Goal: Use online tool/utility

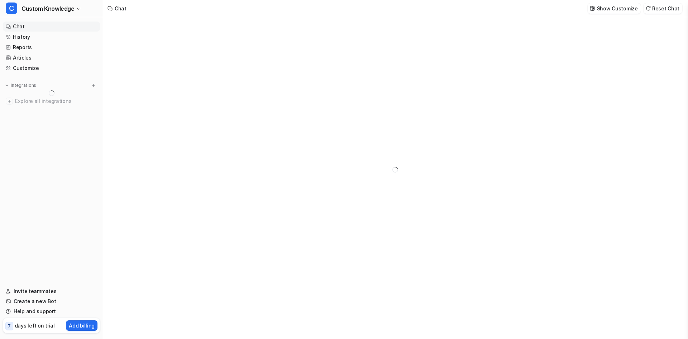
type textarea "**********"
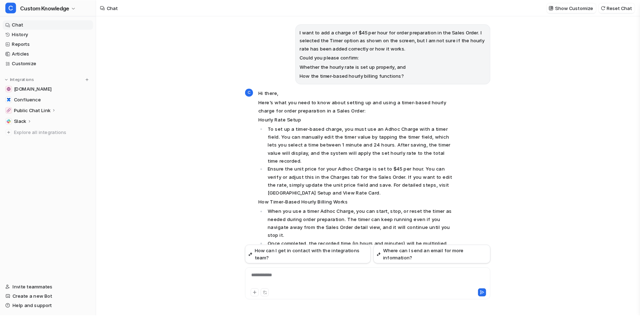
scroll to position [3180, 0]
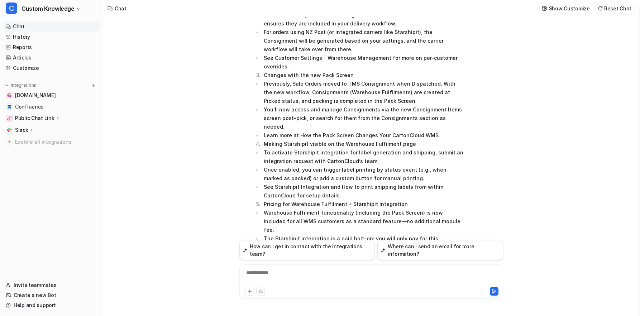
drag, startPoint x: 140, startPoint y: 110, endPoint x: 156, endPoint y: 131, distance: 26.0
click at [140, 111] on div "I want to add a charge of $45 per hour for order preparation in the Sales Order…" at bounding box center [371, 166] width 536 height 299
click at [277, 271] on div at bounding box center [371, 277] width 260 height 16
paste div
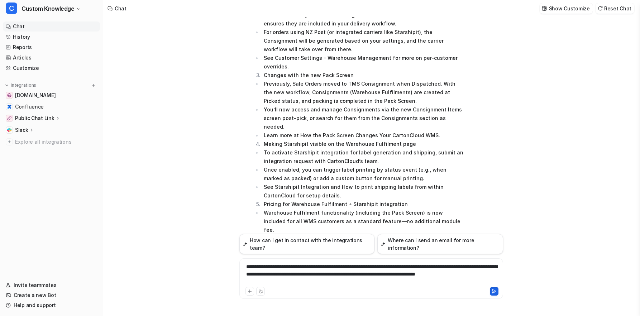
click at [495, 290] on icon at bounding box center [495, 292] width 4 height 4
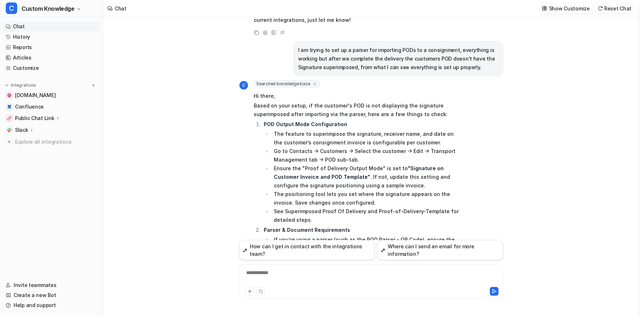
scroll to position [3621, 0]
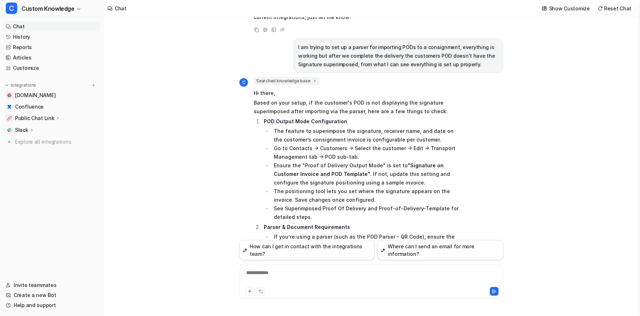
click at [162, 59] on div "I want to add a charge of $45 per hour for order preparation in the Sales Order…" at bounding box center [371, 166] width 536 height 299
click at [160, 120] on div "I want to add a charge of $45 per hour for order preparation in the Sales Order…" at bounding box center [371, 166] width 536 height 299
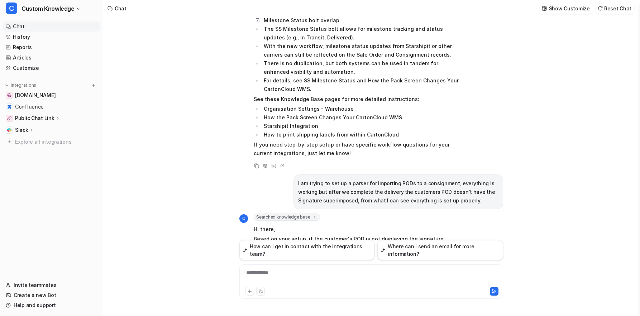
scroll to position [3477, 0]
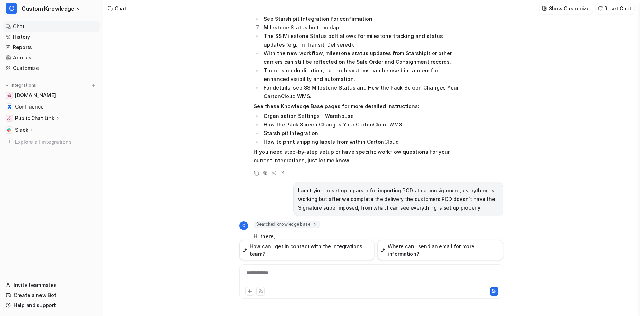
click at [267, 273] on div "**********" at bounding box center [371, 277] width 260 height 16
click at [493, 290] on icon at bounding box center [495, 292] width 4 height 4
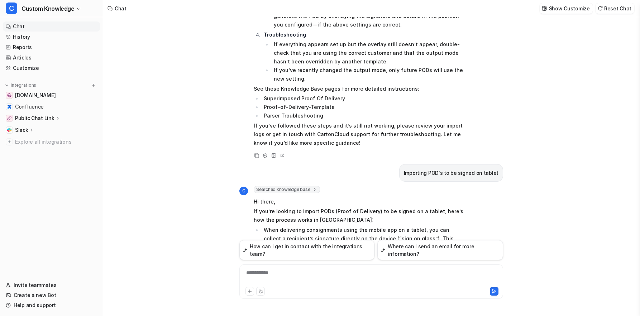
scroll to position [3924, 0]
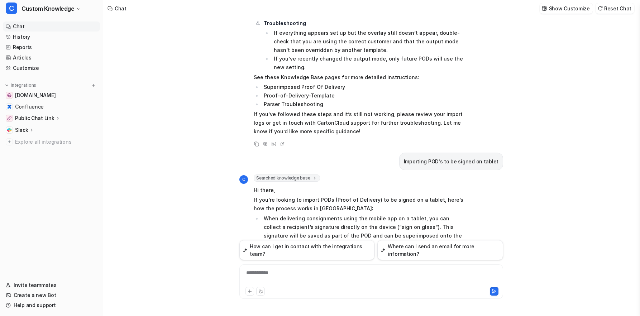
click at [269, 271] on div "**********" at bounding box center [371, 277] width 260 height 16
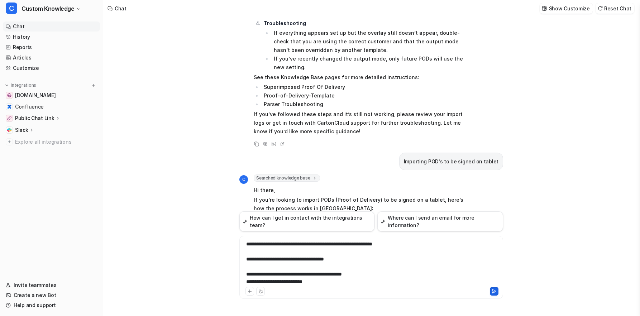
click at [495, 291] on icon at bounding box center [494, 291] width 5 height 5
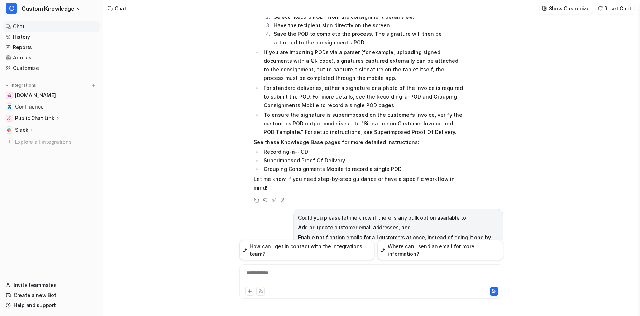
scroll to position [4176, 0]
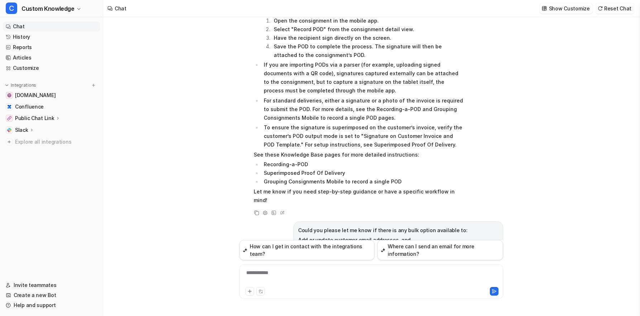
click at [125, 186] on div "I want to add a charge of $45 per hour for order preparation in the Sales Order…" at bounding box center [371, 166] width 536 height 299
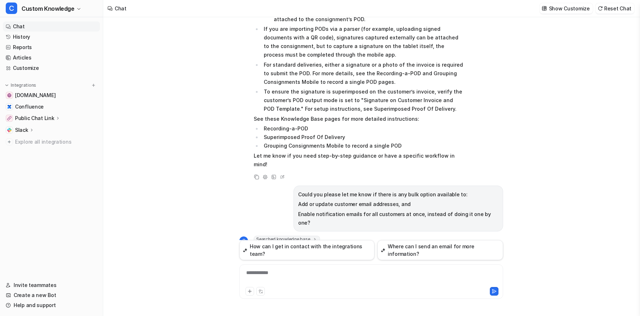
click at [125, 131] on div "I want to add a charge of $45 per hour for order preparation in the Sales Order…" at bounding box center [371, 166] width 536 height 299
click at [107, 58] on div "I want to add a charge of $45 per hour for order preparation in the Sales Order…" at bounding box center [371, 166] width 536 height 299
